Goal: Navigation & Orientation: Find specific page/section

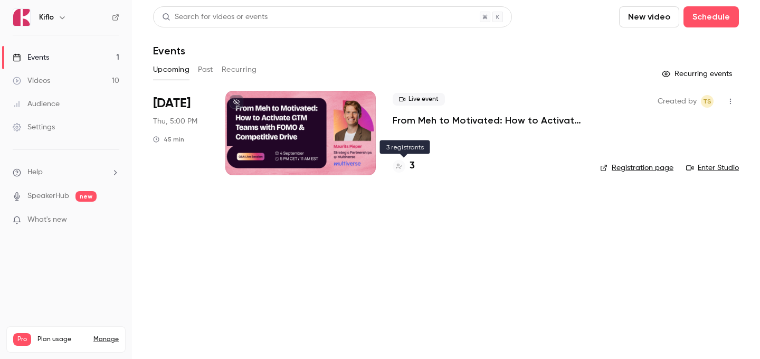
click at [409, 162] on div "3" at bounding box center [404, 166] width 22 height 14
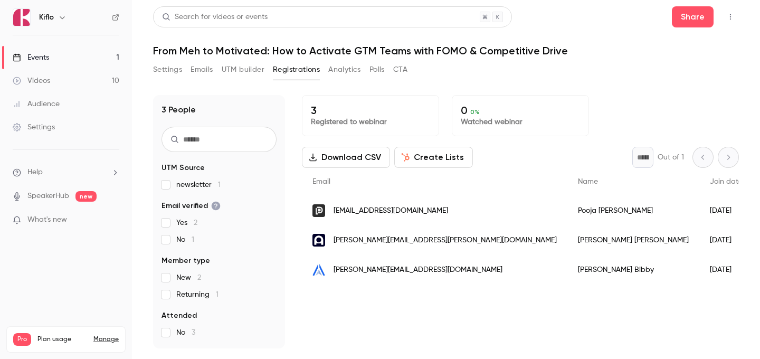
click at [96, 49] on link "Events 1" at bounding box center [66, 57] width 132 height 23
